Goal: Browse casually

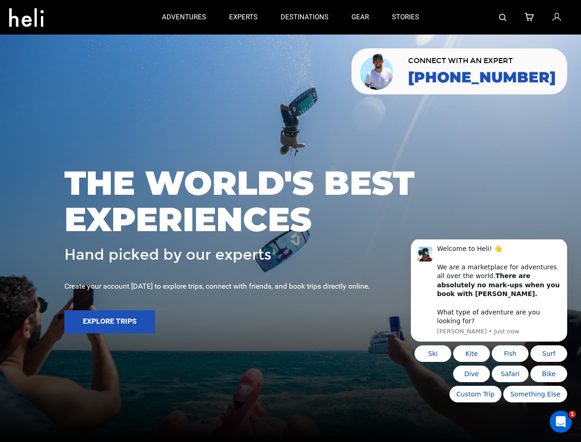
click at [291, 221] on span "THE WORLD'S BEST EXPERIENCES" at bounding box center [290, 201] width 453 height 73
click at [26, 15] on icon at bounding box center [26, 14] width 35 height 15
click at [504, 17] on img at bounding box center [503, 17] width 7 height 7
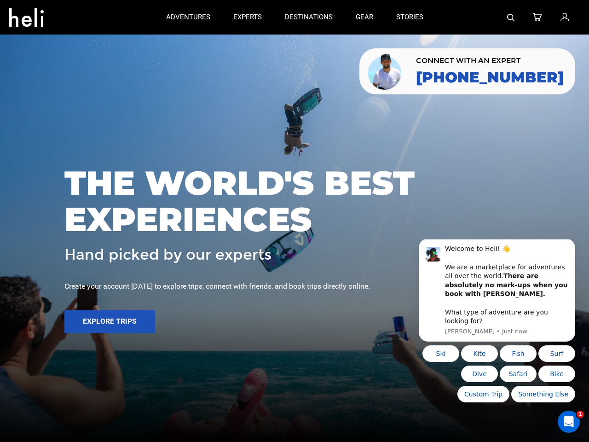
click at [291, 221] on span "THE WORLD'S BEST EXPERIENCES" at bounding box center [294, 201] width 460 height 73
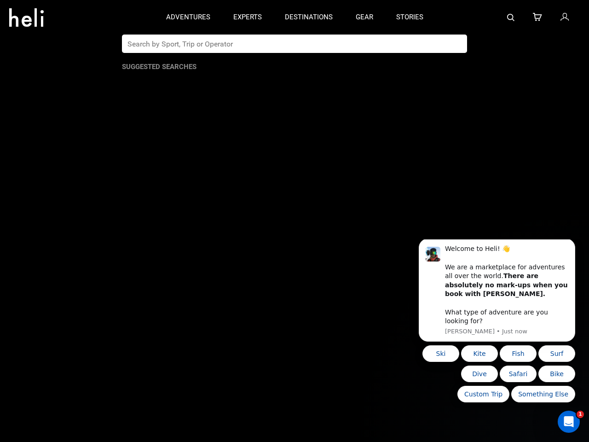
click at [110, 322] on button "Explore Trips" at bounding box center [109, 321] width 91 height 23
click at [489, 295] on b "There are absolutely no mark-ups when you book with [PERSON_NAME]." at bounding box center [506, 284] width 123 height 25
